Goal: Information Seeking & Learning: Learn about a topic

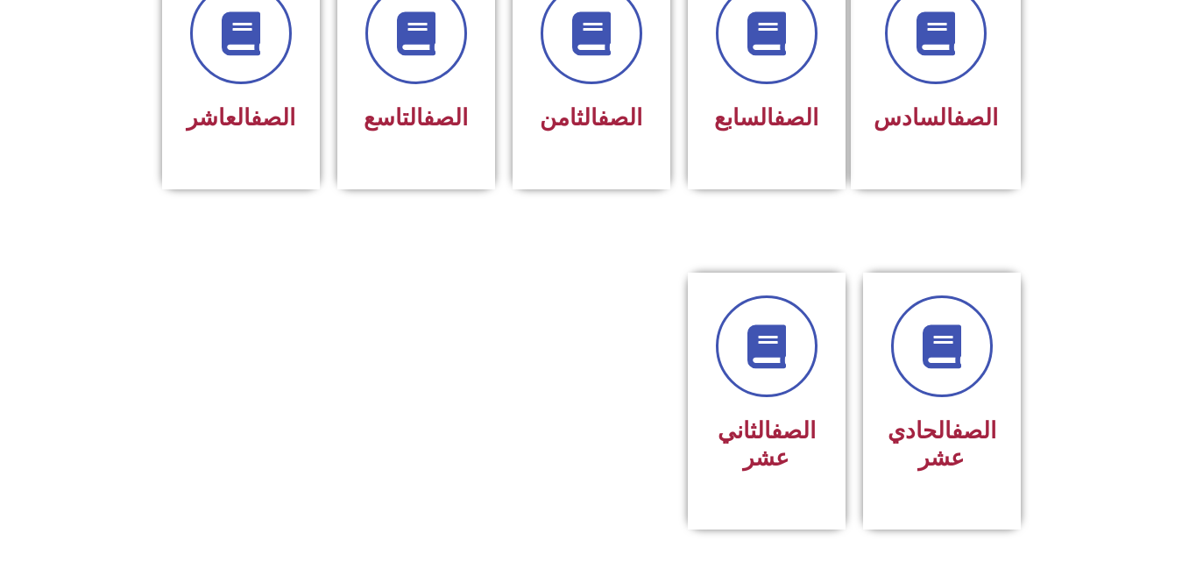
scroll to position [768, 0]
click at [929, 378] on div "الصف الحادي عشر" at bounding box center [942, 389] width 110 height 185
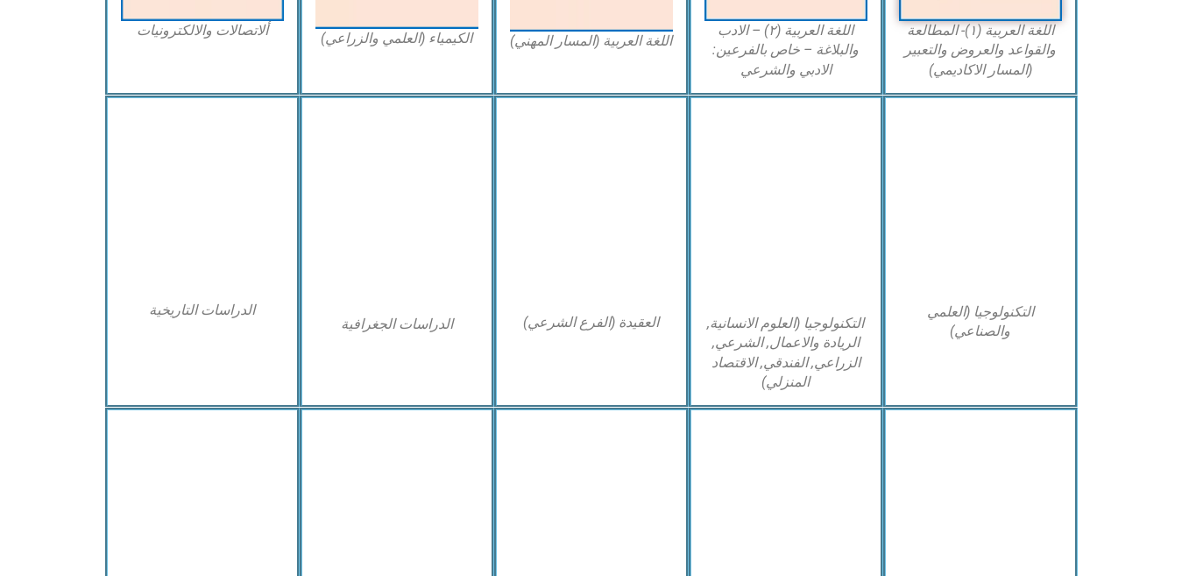
scroll to position [783, 0]
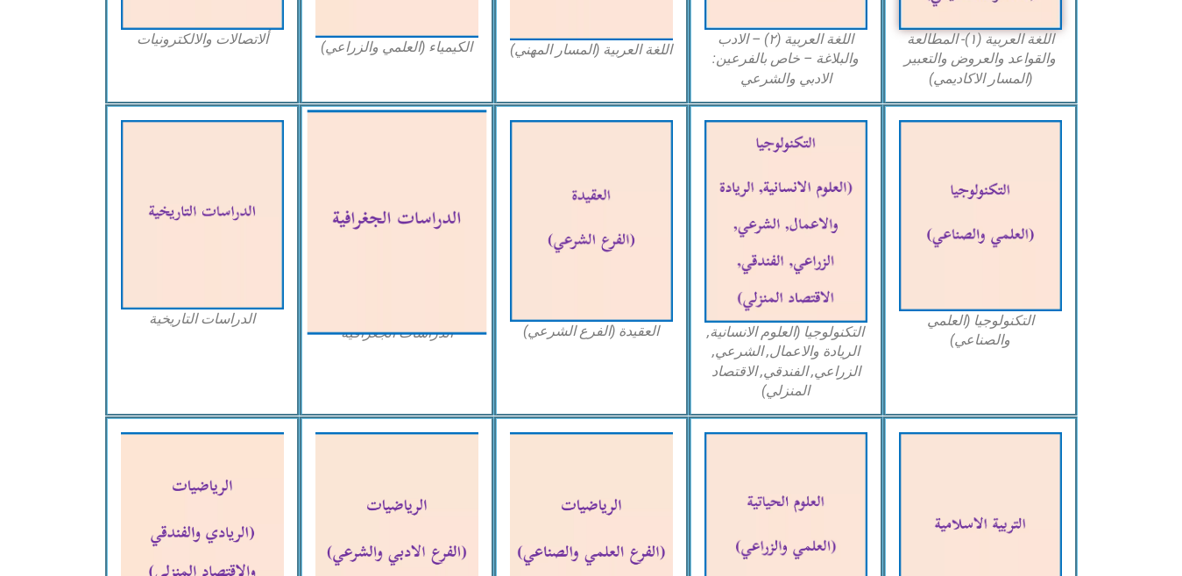
click at [407, 268] on img at bounding box center [397, 221] width 180 height 224
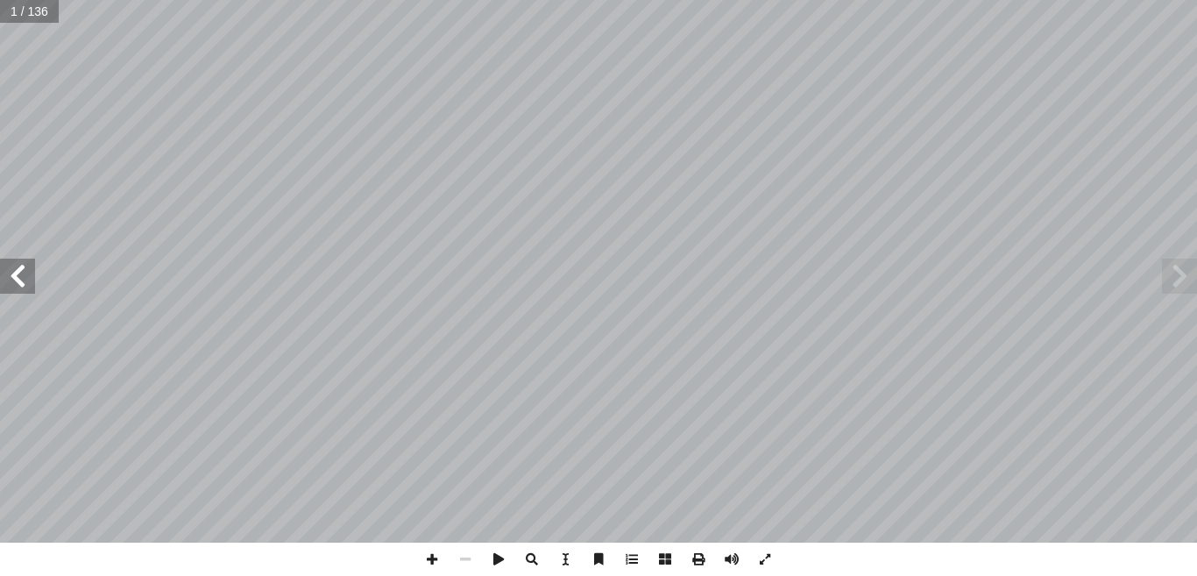
click at [10, 280] on span at bounding box center [17, 275] width 35 height 35
click at [10, 276] on span at bounding box center [17, 275] width 35 height 35
click at [18, 265] on span at bounding box center [17, 275] width 35 height 35
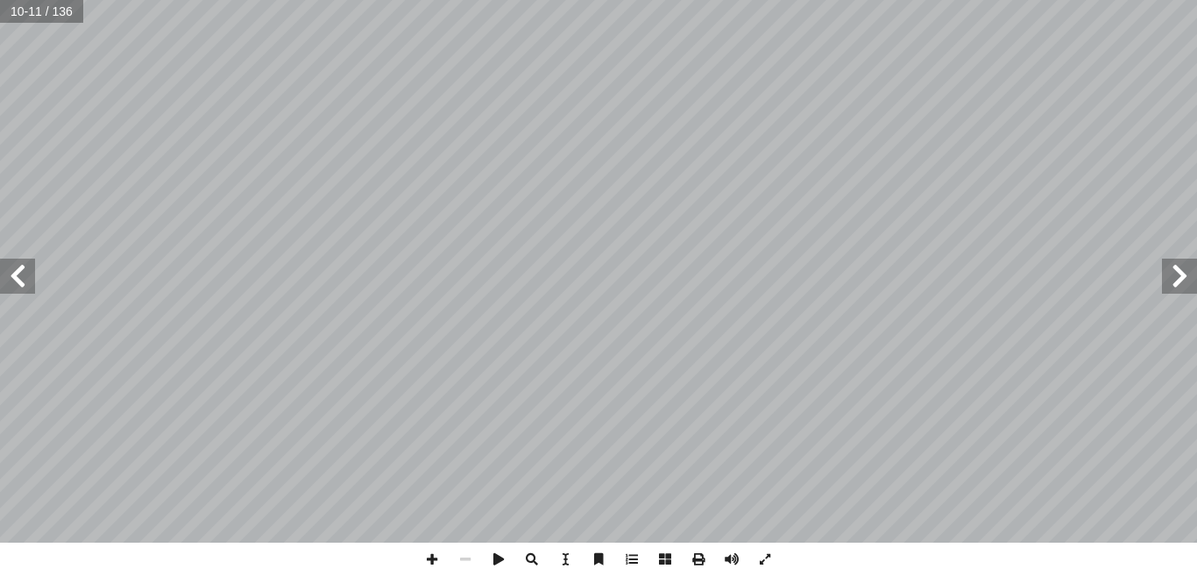
click at [19, 281] on span at bounding box center [17, 275] width 35 height 35
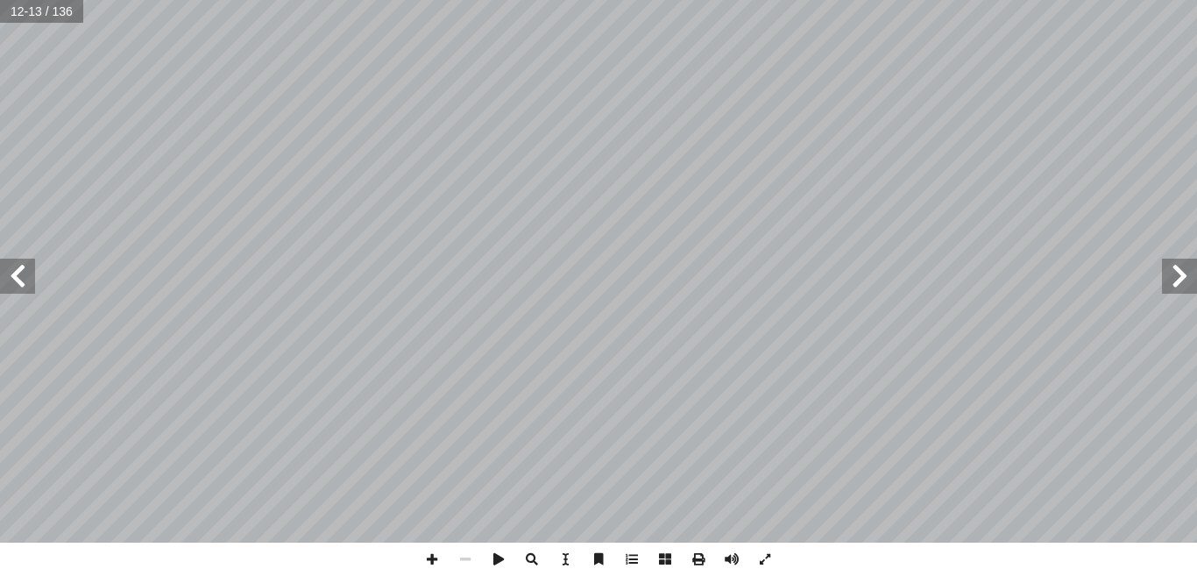
click at [19, 281] on span at bounding box center [17, 275] width 35 height 35
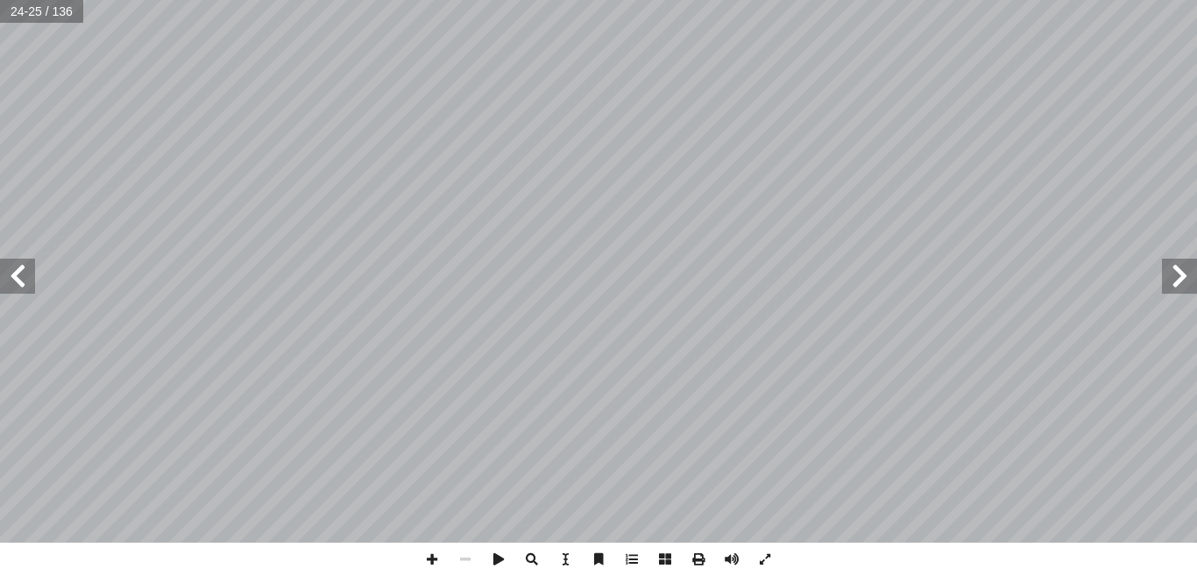
click at [19, 281] on span at bounding box center [17, 275] width 35 height 35
click at [25, 279] on span at bounding box center [17, 275] width 35 height 35
click at [25, 281] on span at bounding box center [17, 275] width 35 height 35
click at [23, 274] on span at bounding box center [17, 275] width 35 height 35
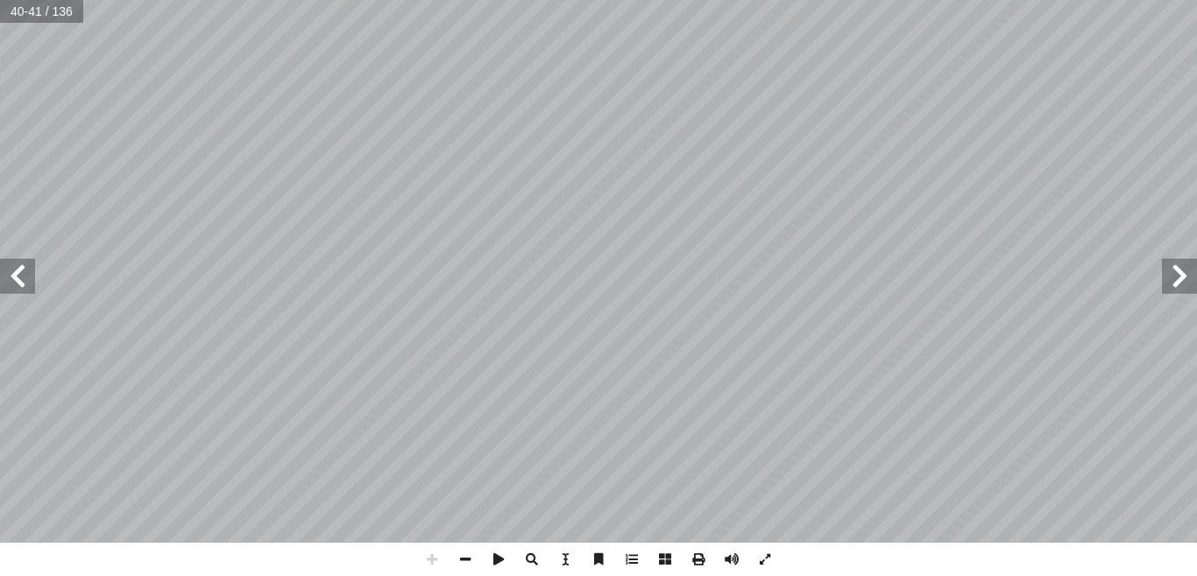
click at [1175, 286] on span at bounding box center [1179, 275] width 35 height 35
click at [20, 288] on span at bounding box center [17, 275] width 35 height 35
click at [24, 291] on span at bounding box center [17, 275] width 35 height 35
click at [531, 559] on span at bounding box center [531, 558] width 33 height 33
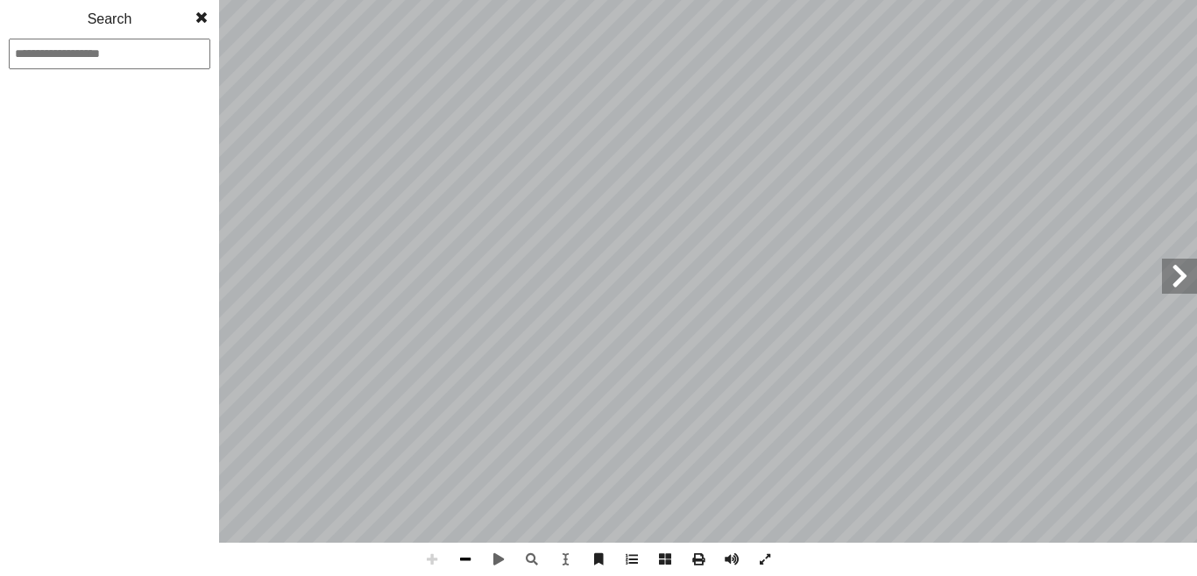
click at [463, 561] on span at bounding box center [465, 558] width 33 height 33
click at [434, 558] on span at bounding box center [431, 558] width 33 height 33
click at [200, 15] on span at bounding box center [202, 17] width 32 height 35
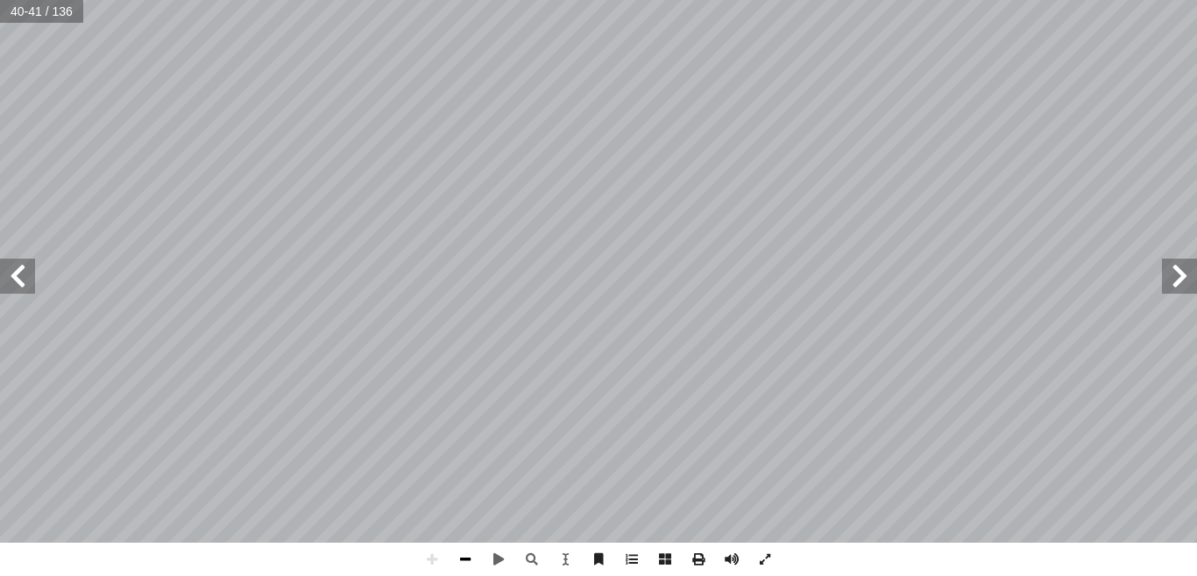
click at [464, 557] on span at bounding box center [465, 558] width 33 height 33
click at [430, 560] on span at bounding box center [431, 558] width 33 height 33
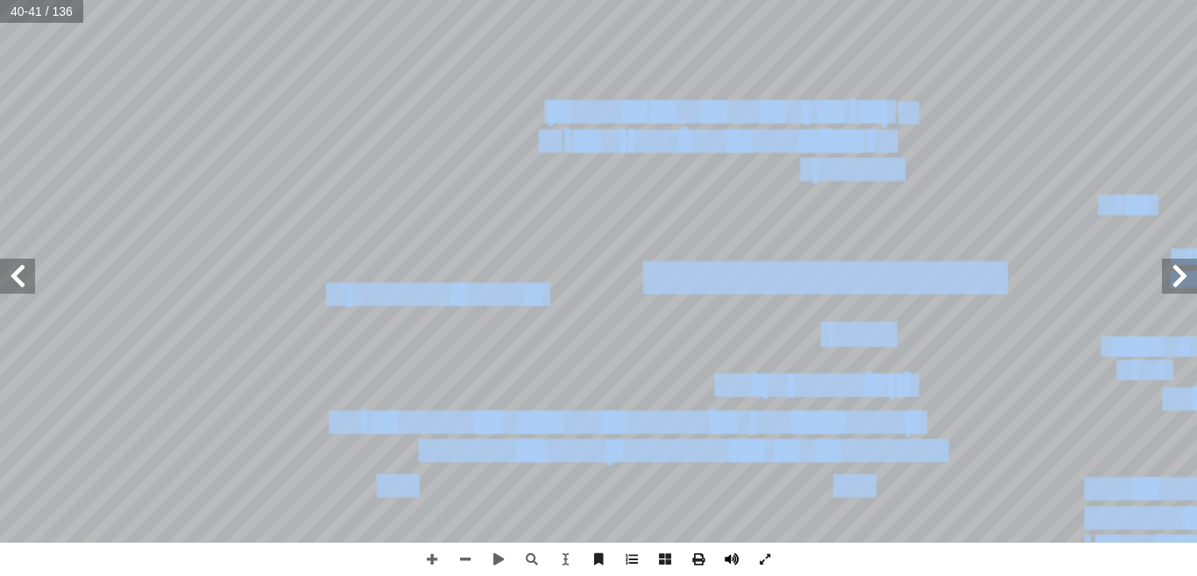
click at [738, 552] on div "3 ٦ : ١ نشاط جيب: ُ ن ّ ، ثم ُ كل، ونستنتج َّ الش ُ ل ّ م أ ا نت كبــر أ رض � أ…" at bounding box center [598, 288] width 1197 height 576
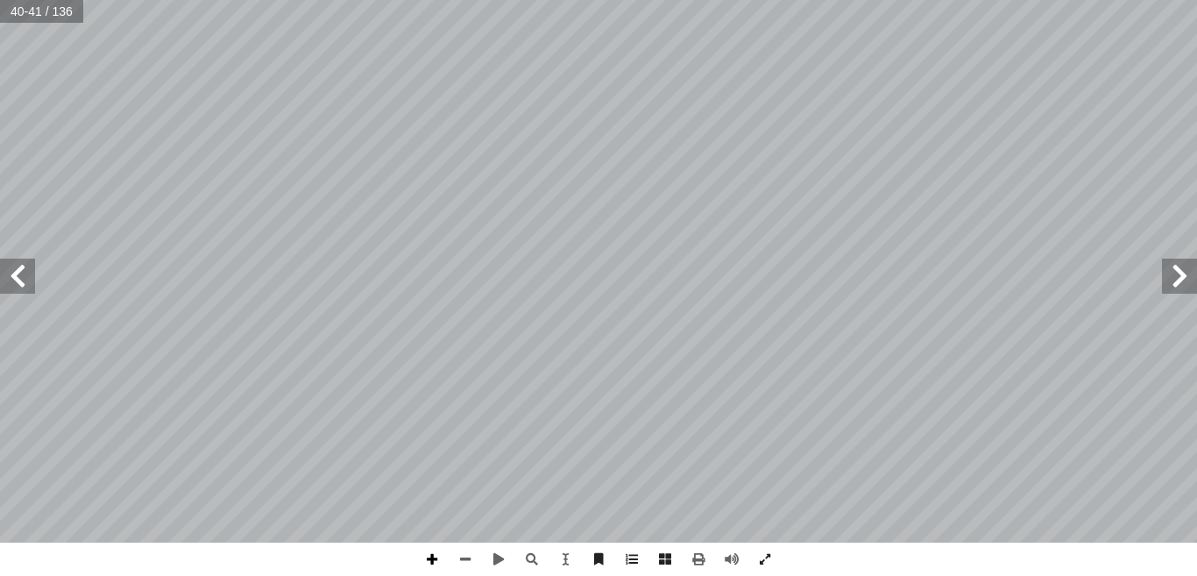
click at [436, 558] on span at bounding box center [431, 558] width 33 height 33
click at [466, 554] on span at bounding box center [465, 558] width 33 height 33
click at [495, 562] on span at bounding box center [498, 558] width 33 height 33
click at [466, 561] on span at bounding box center [465, 558] width 33 height 33
click at [434, 556] on span at bounding box center [431, 558] width 33 height 33
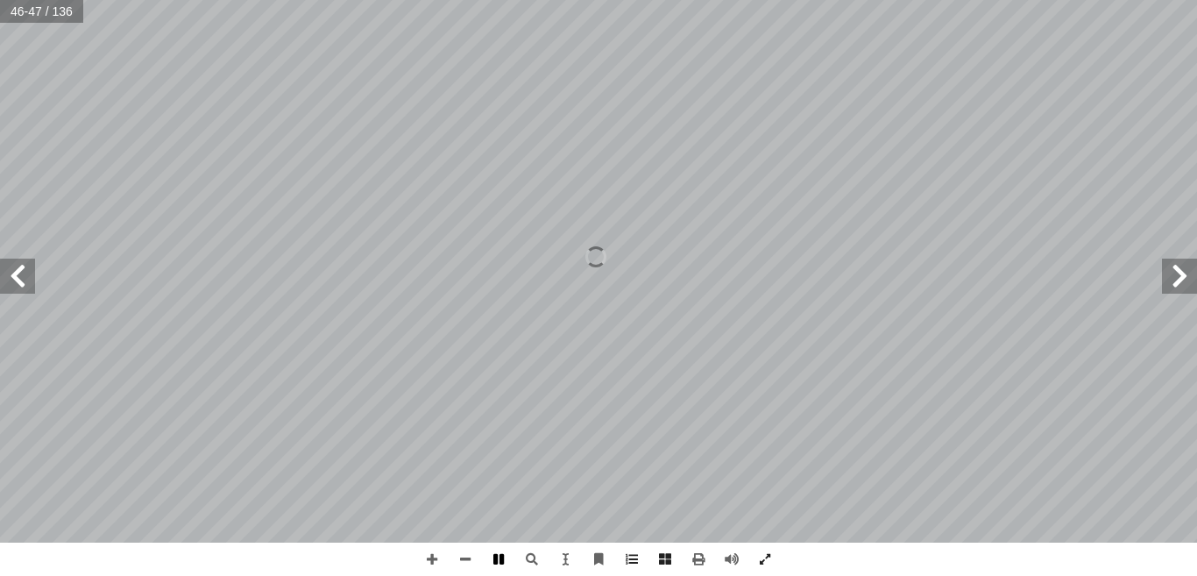
click at [501, 559] on span at bounding box center [498, 558] width 33 height 33
click at [753, 563] on span at bounding box center [764, 558] width 33 height 33
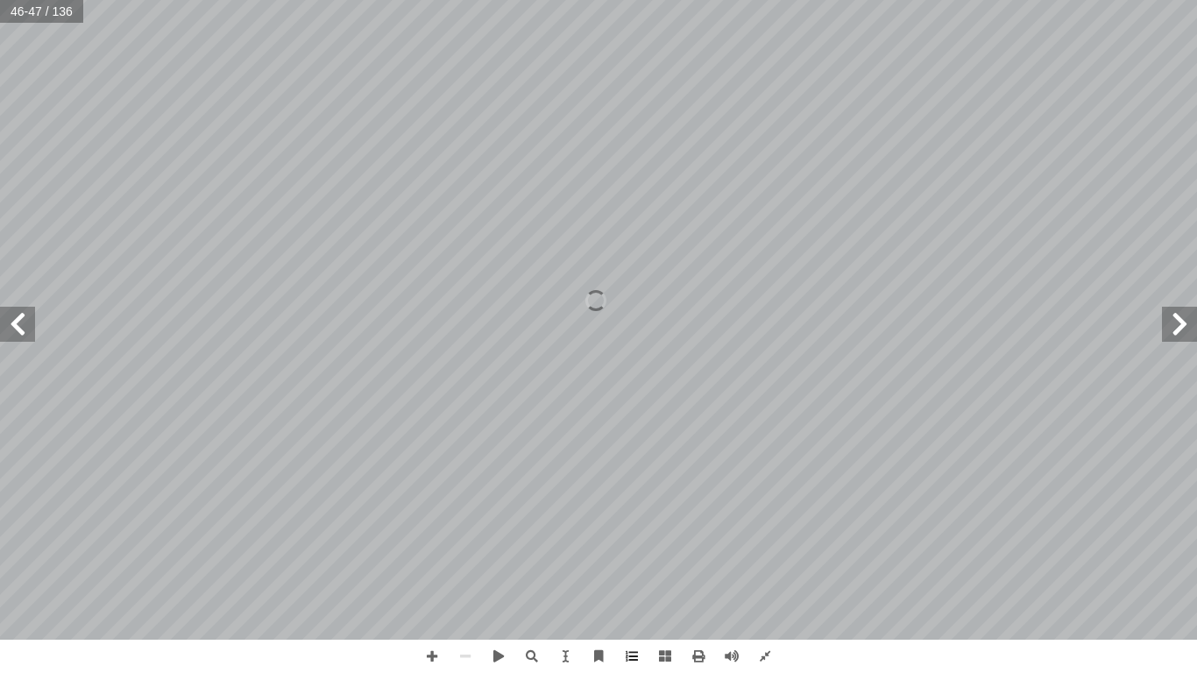
click at [1167, 321] on span at bounding box center [1179, 324] width 35 height 35
click at [437, 575] on span at bounding box center [431, 655] width 33 height 33
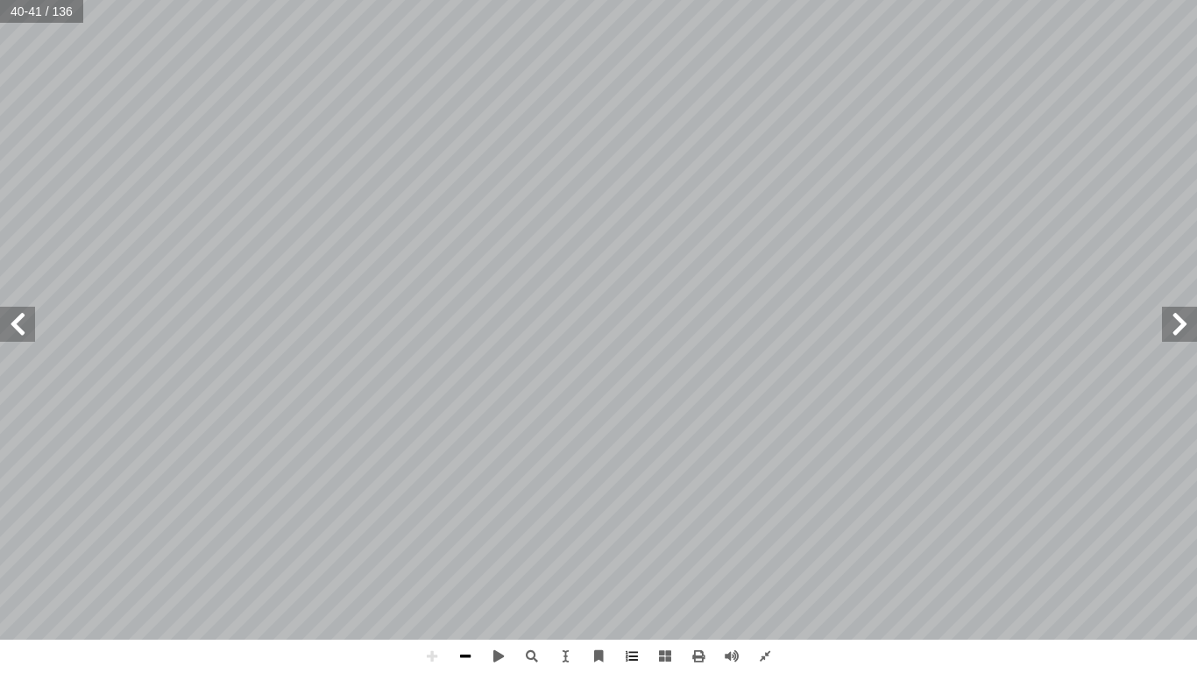
click at [463, 575] on span at bounding box center [465, 655] width 33 height 33
